Goal: Information Seeking & Learning: Check status

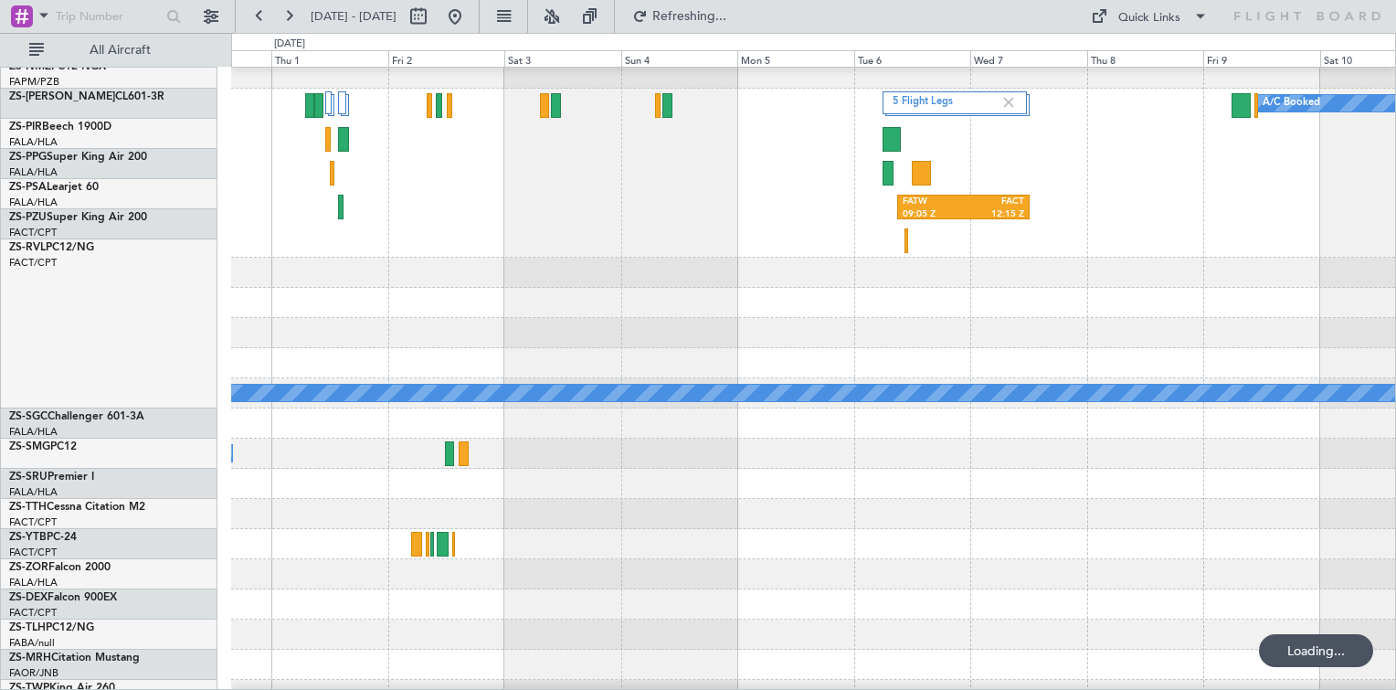
scroll to position [822, 0]
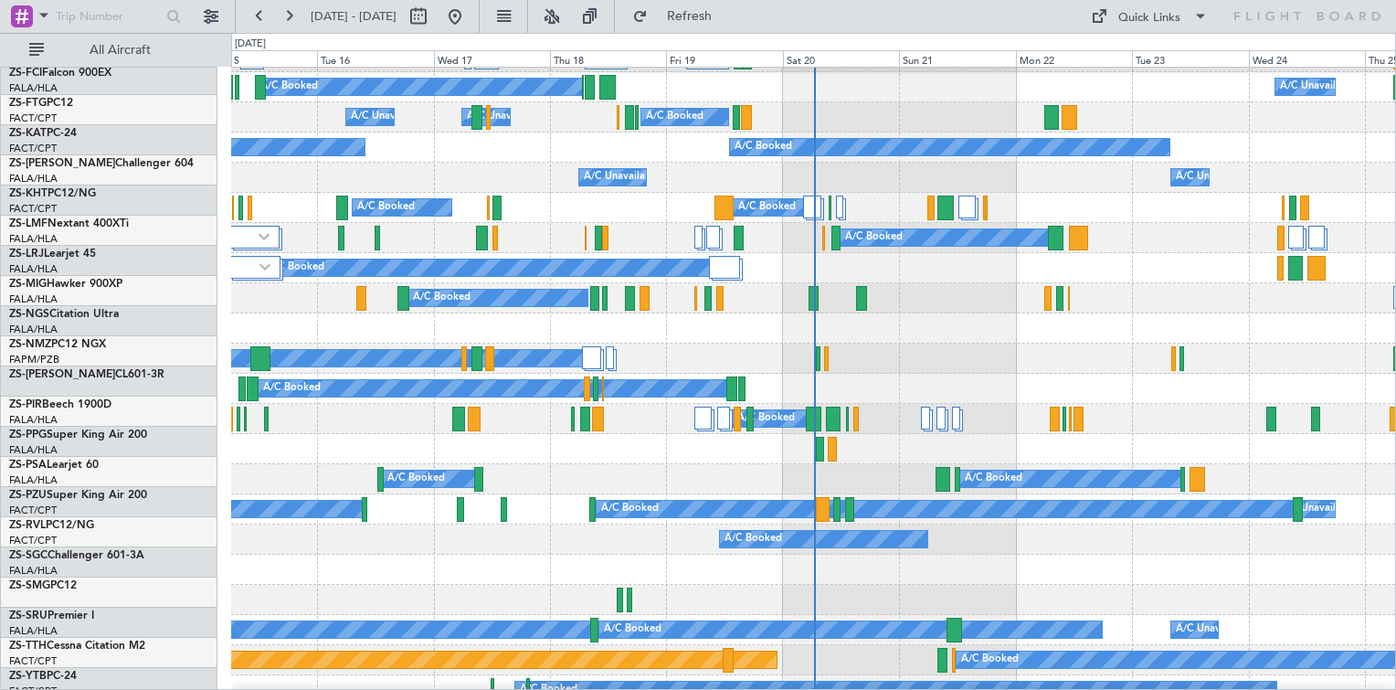
scroll to position [457, 0]
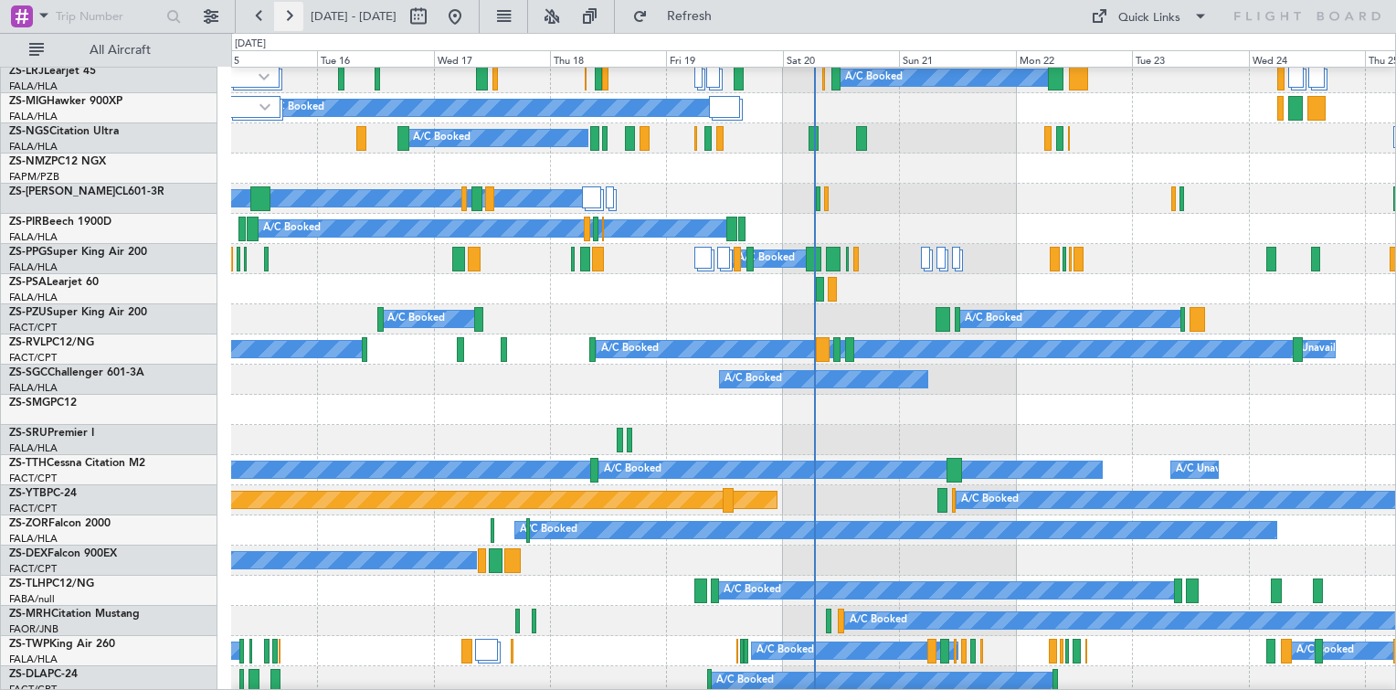
click at [285, 19] on button at bounding box center [288, 16] width 29 height 29
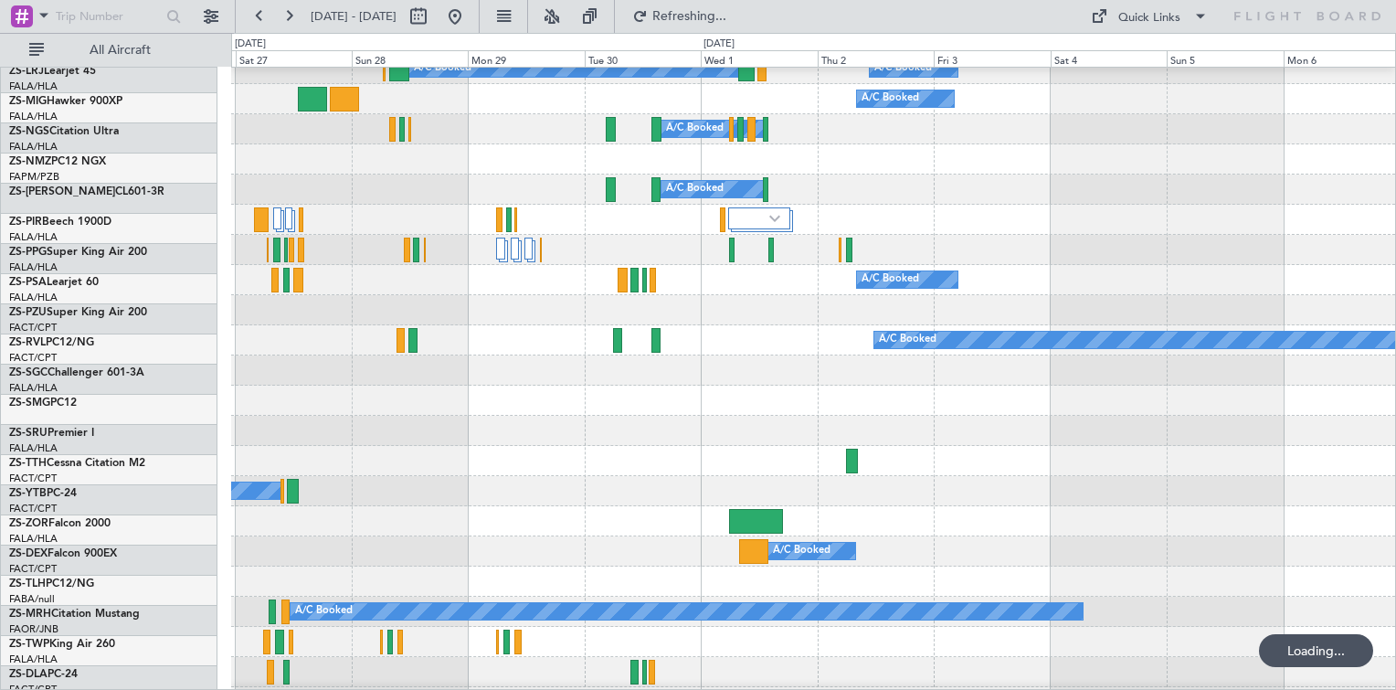
scroll to position [466, 0]
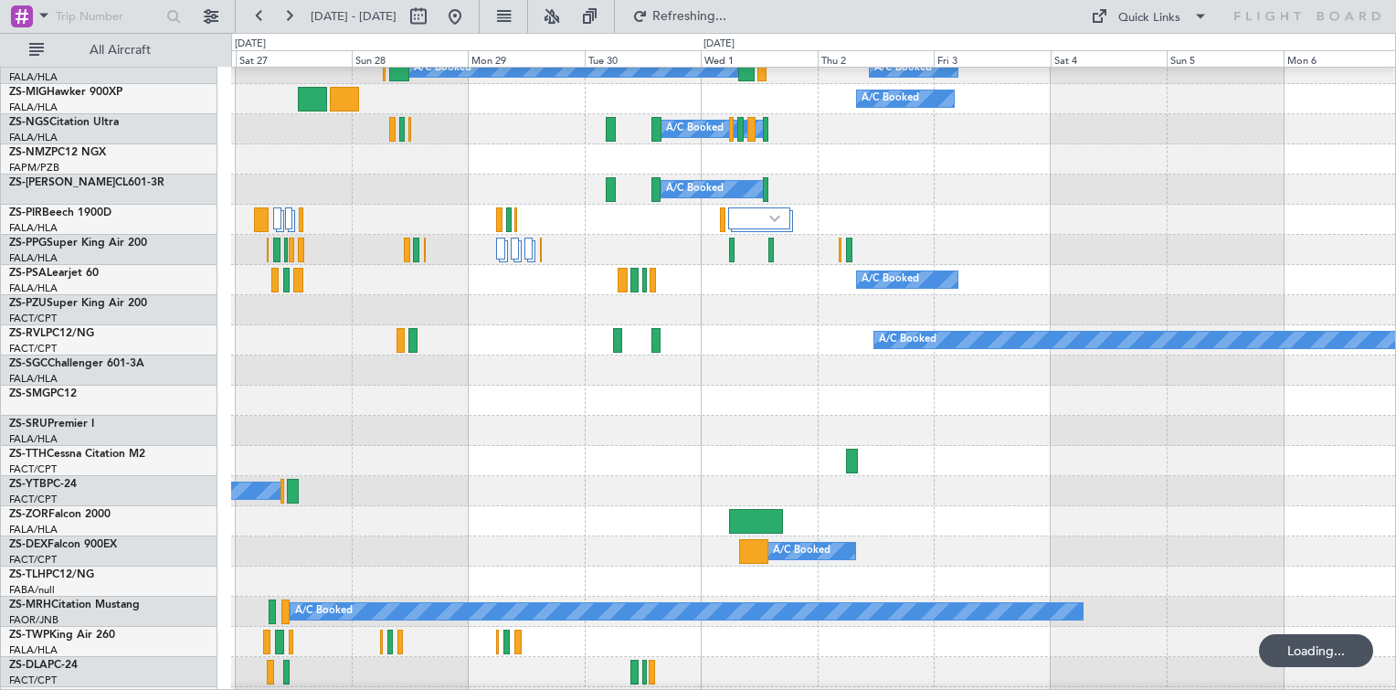
click at [444, 391] on div at bounding box center [813, 401] width 1164 height 30
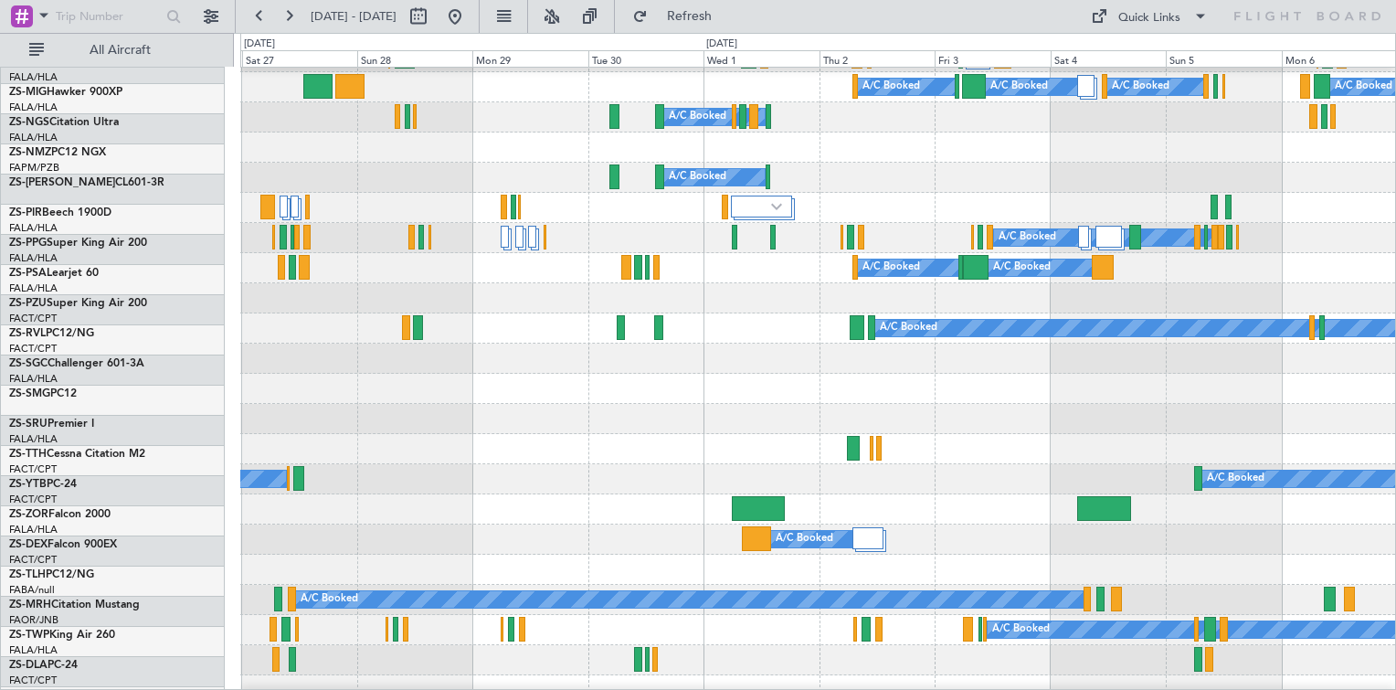
scroll to position [649, 0]
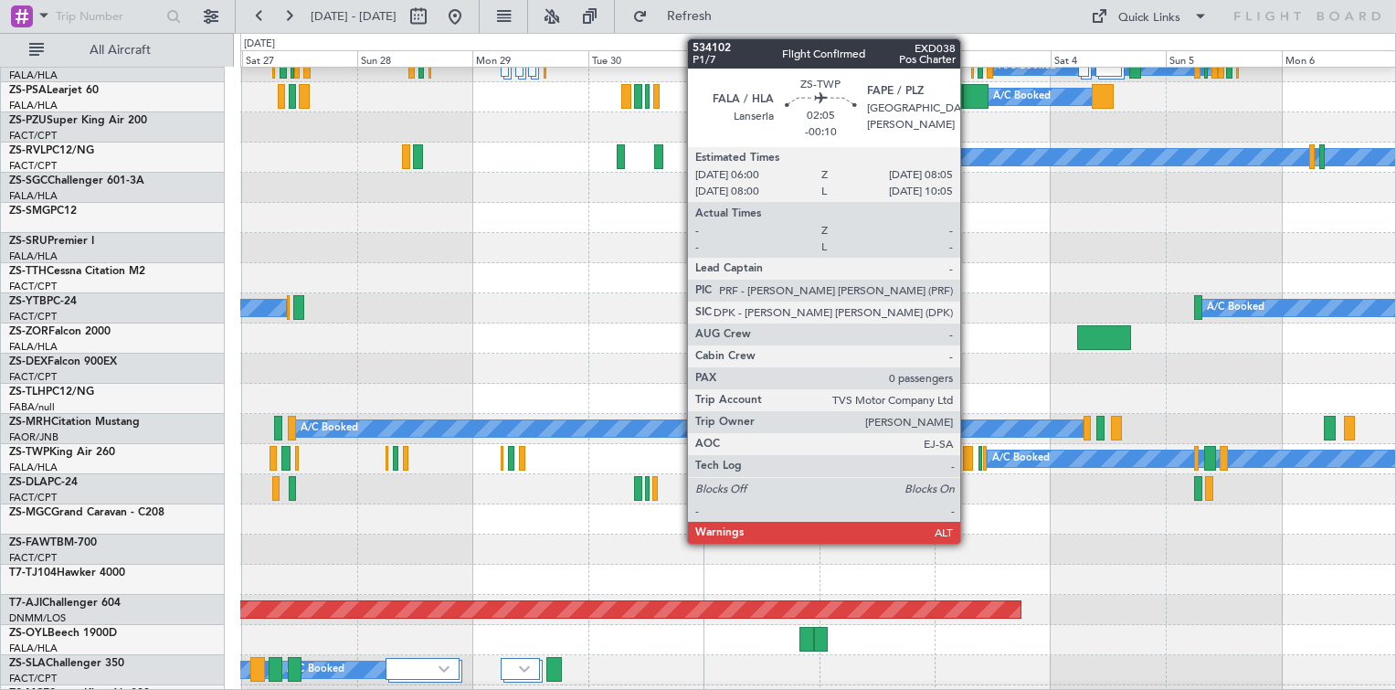
click at [969, 461] on div at bounding box center [968, 458] width 10 height 25
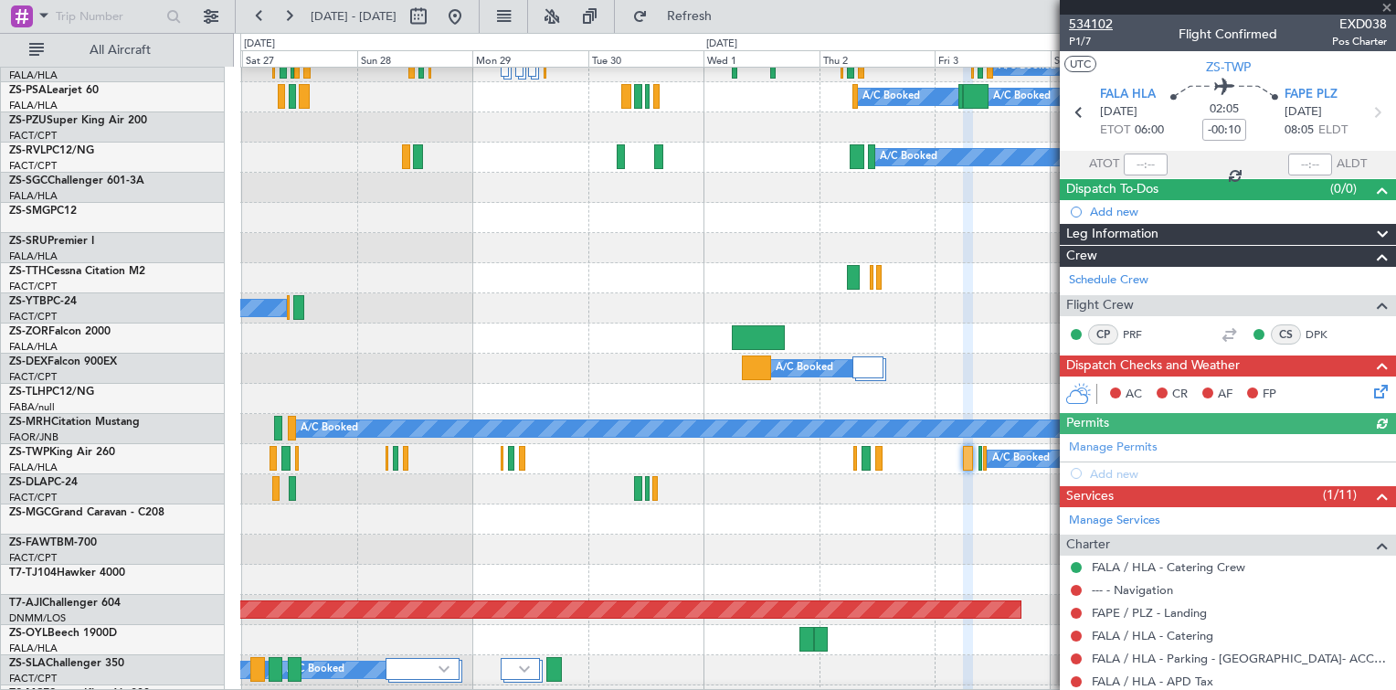
click at [1099, 20] on span "534102" at bounding box center [1091, 24] width 44 height 19
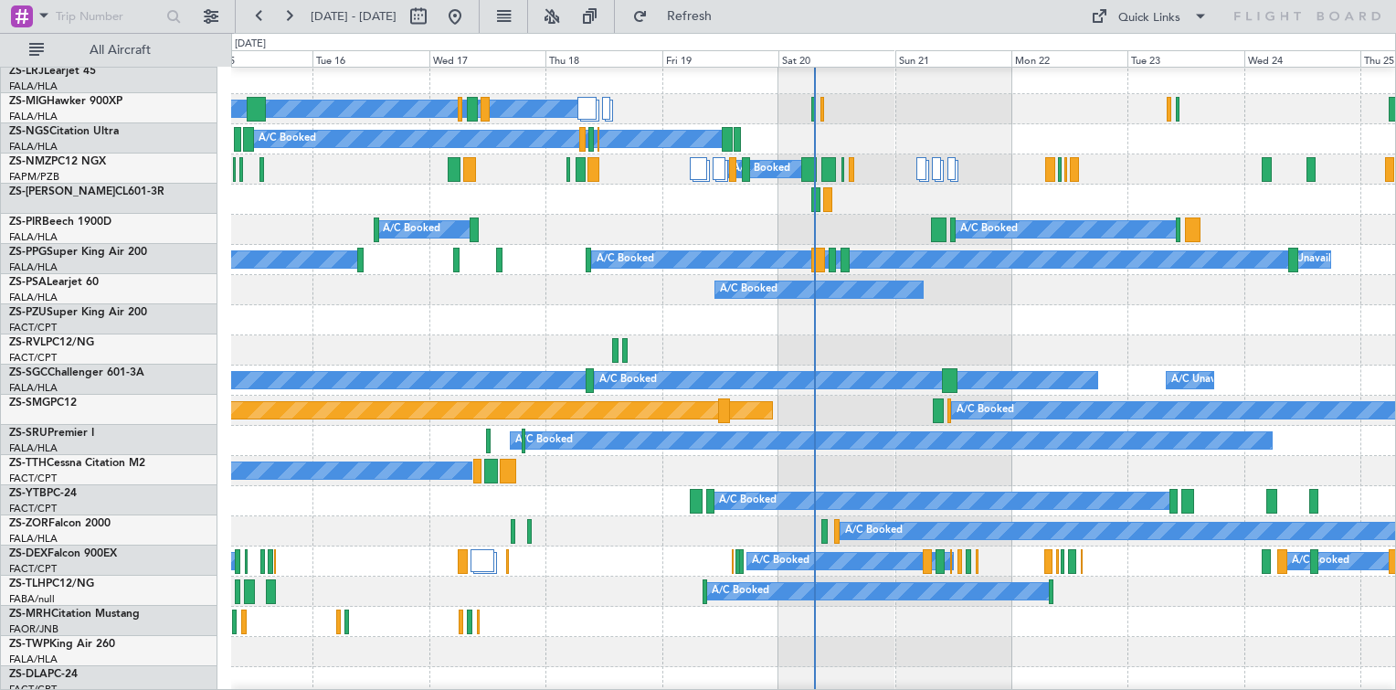
scroll to position [731, 0]
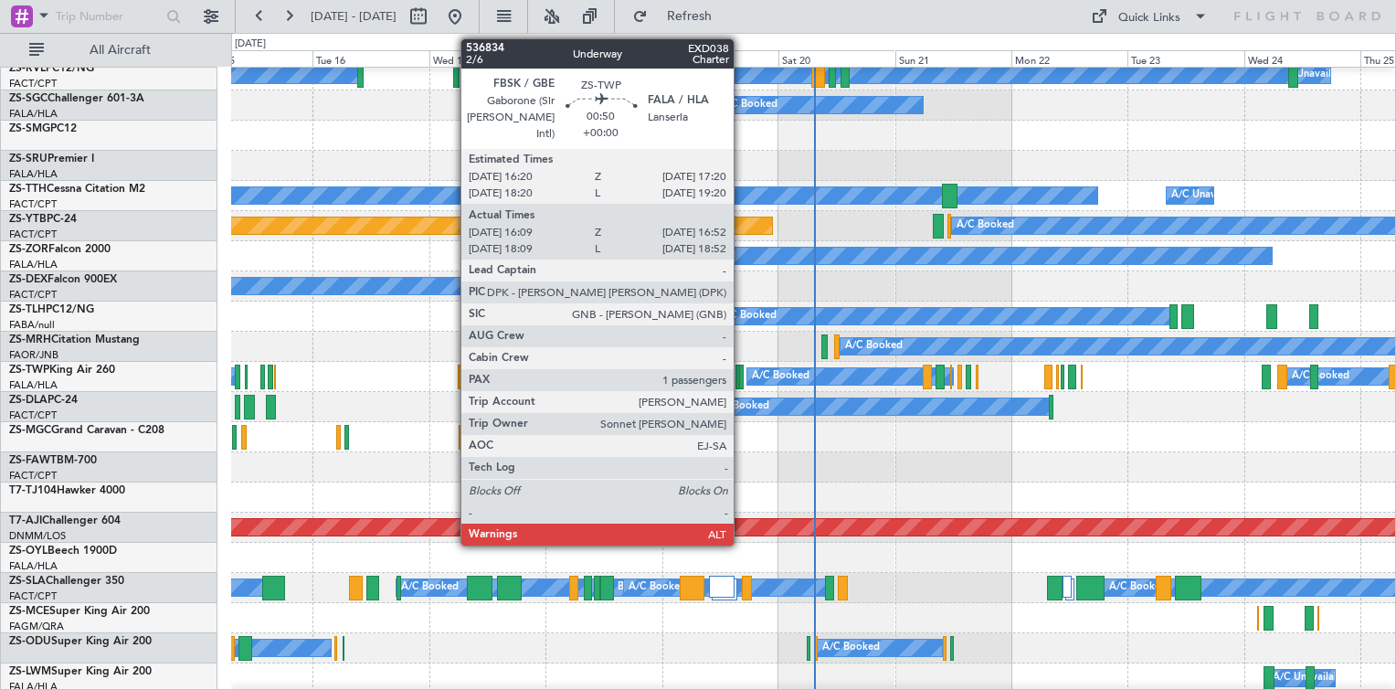
click at [742, 383] on div at bounding box center [741, 377] width 4 height 25
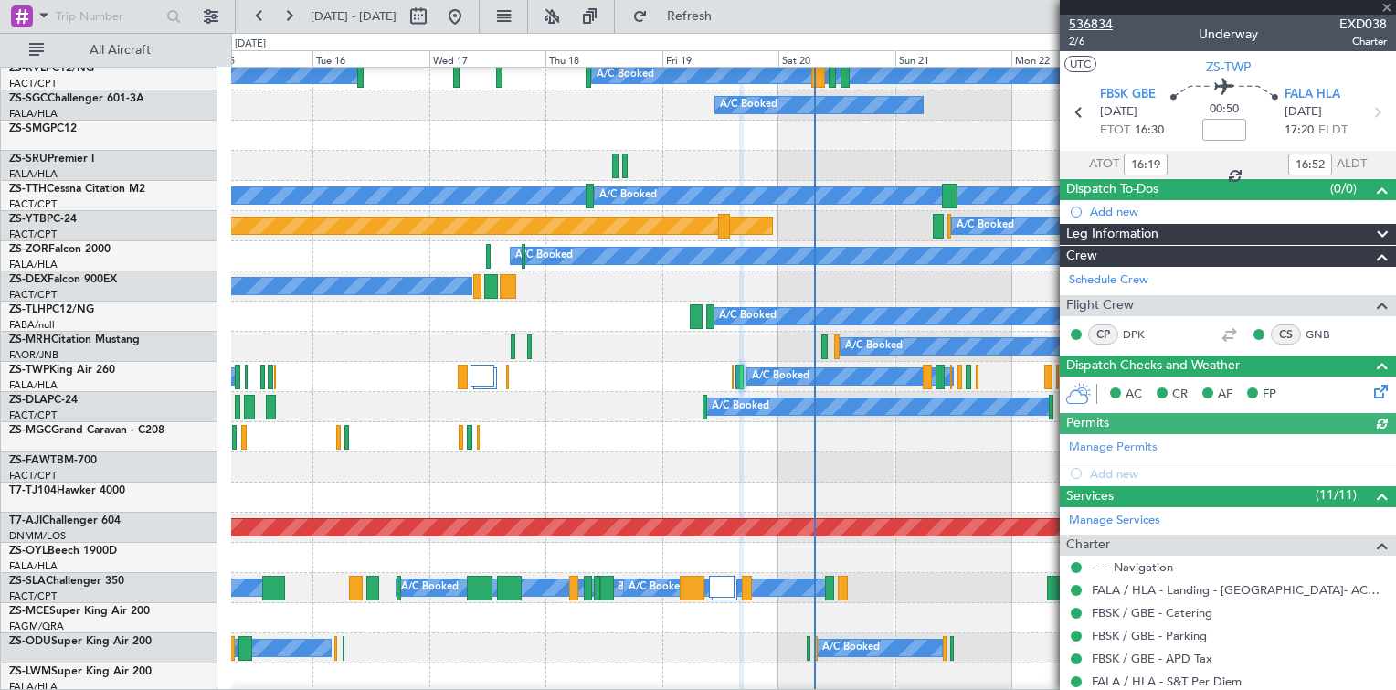
click at [1098, 24] on span "536834" at bounding box center [1091, 24] width 44 height 19
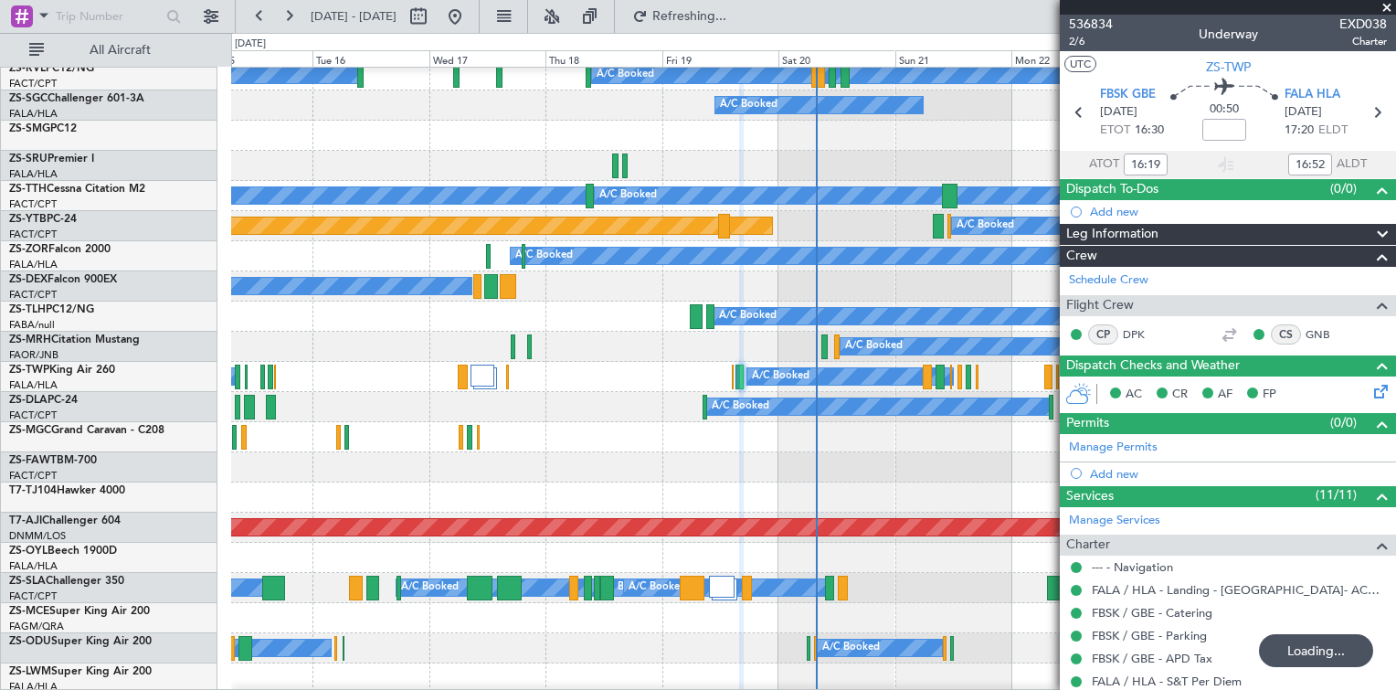
click at [1389, 7] on span at bounding box center [1387, 8] width 18 height 16
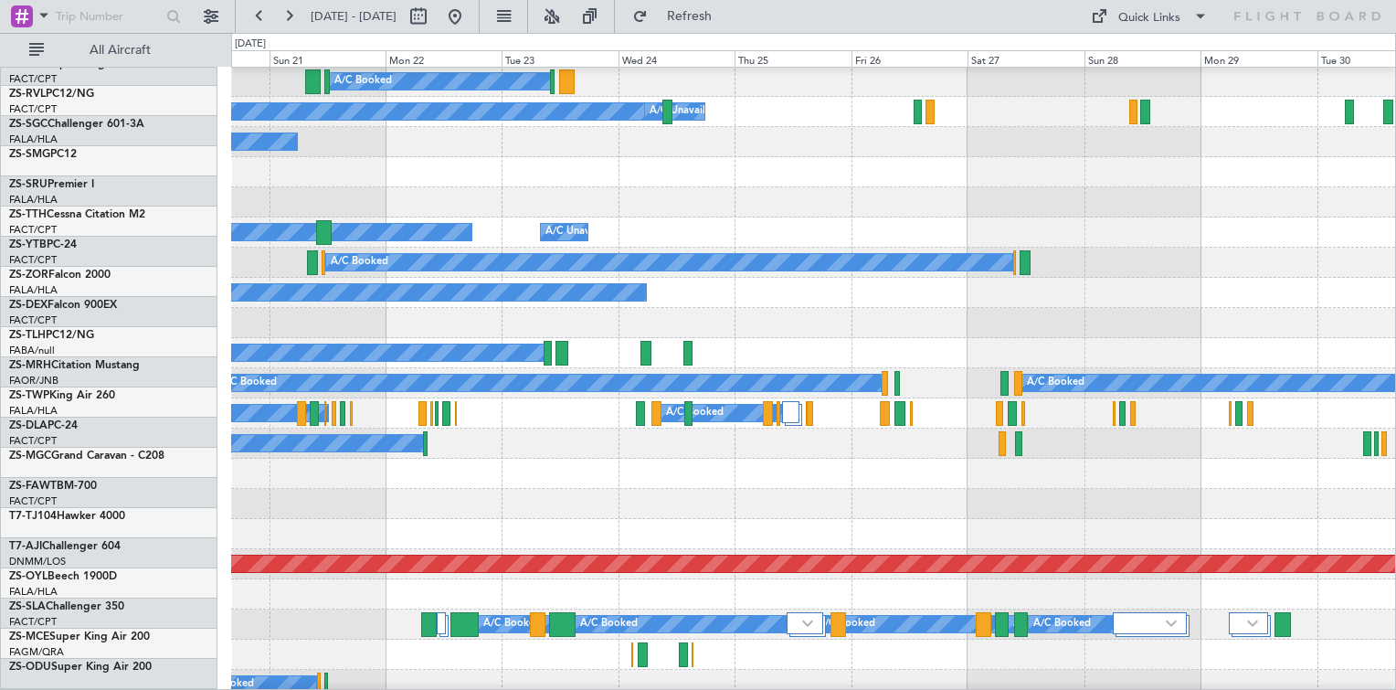
scroll to position [694, 0]
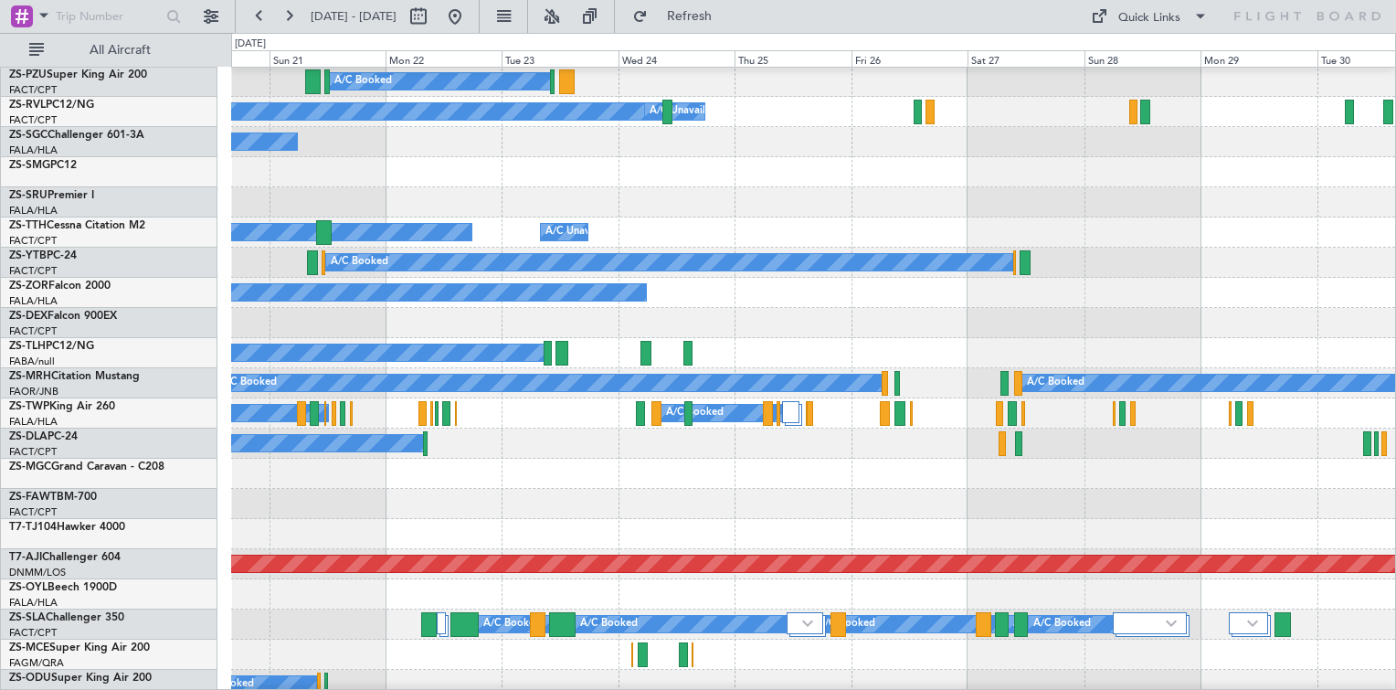
click at [368, 413] on div "A/C Booked A/C Booked" at bounding box center [813, 413] width 1164 height 30
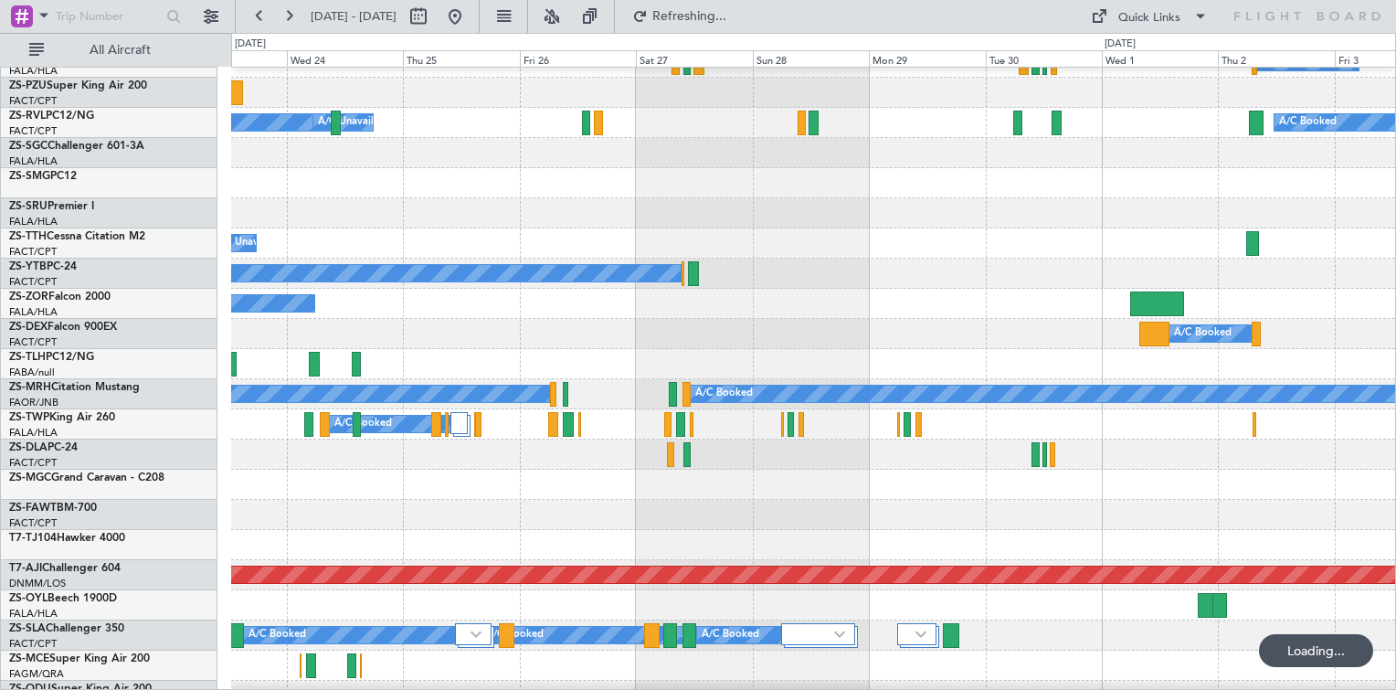
scroll to position [683, 0]
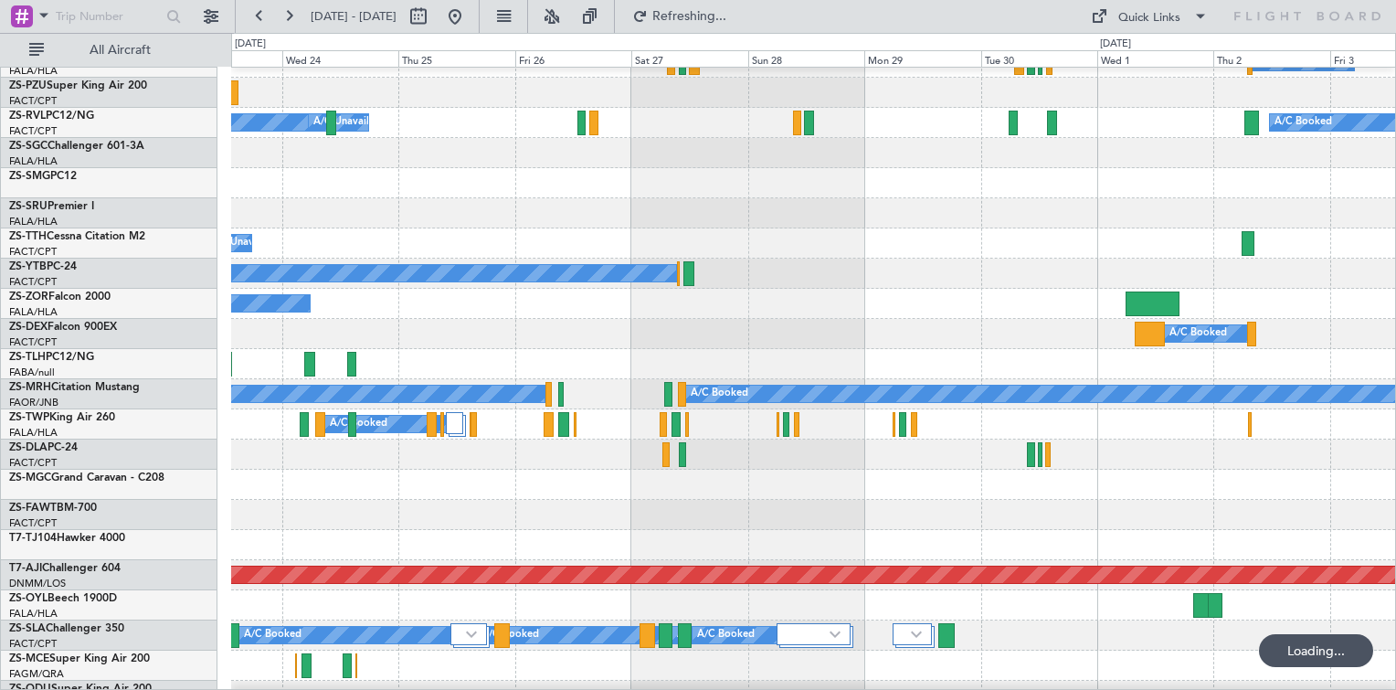
click at [647, 193] on div at bounding box center [813, 183] width 1164 height 30
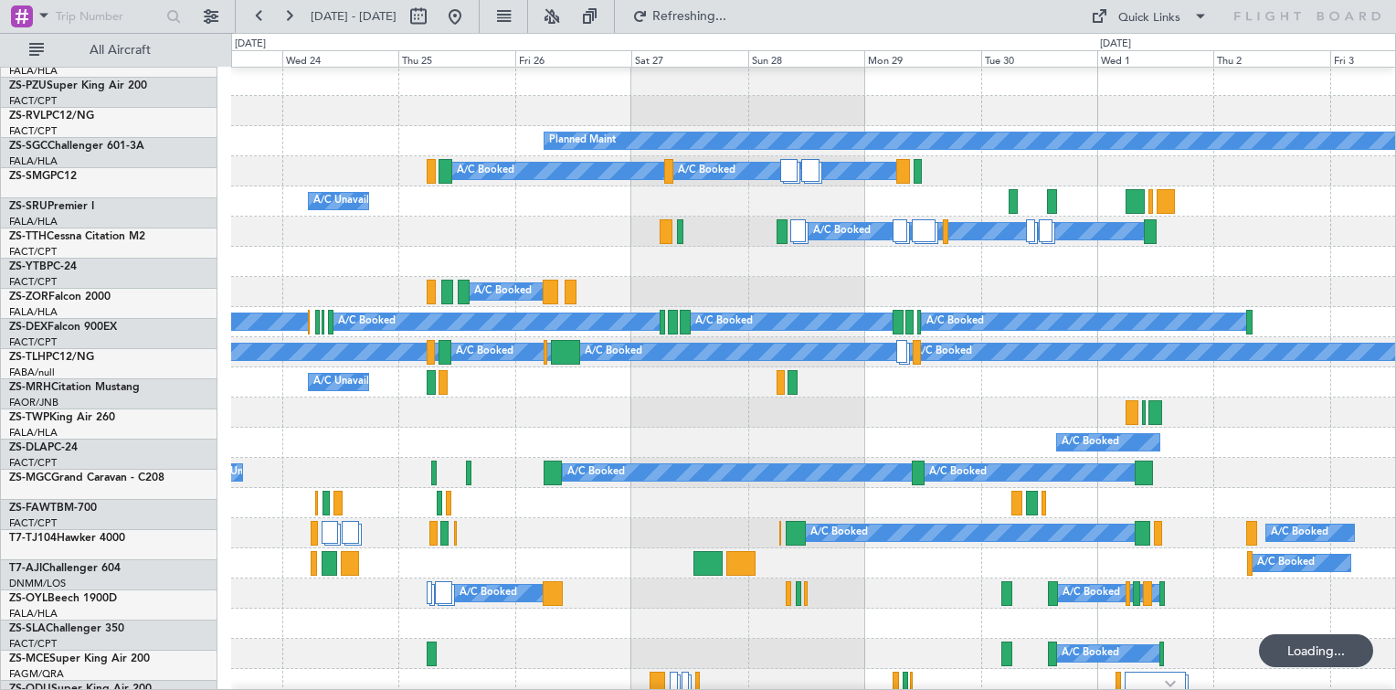
scroll to position [0, 0]
